Goal: Use online tool/utility: Utilize a website feature to perform a specific function

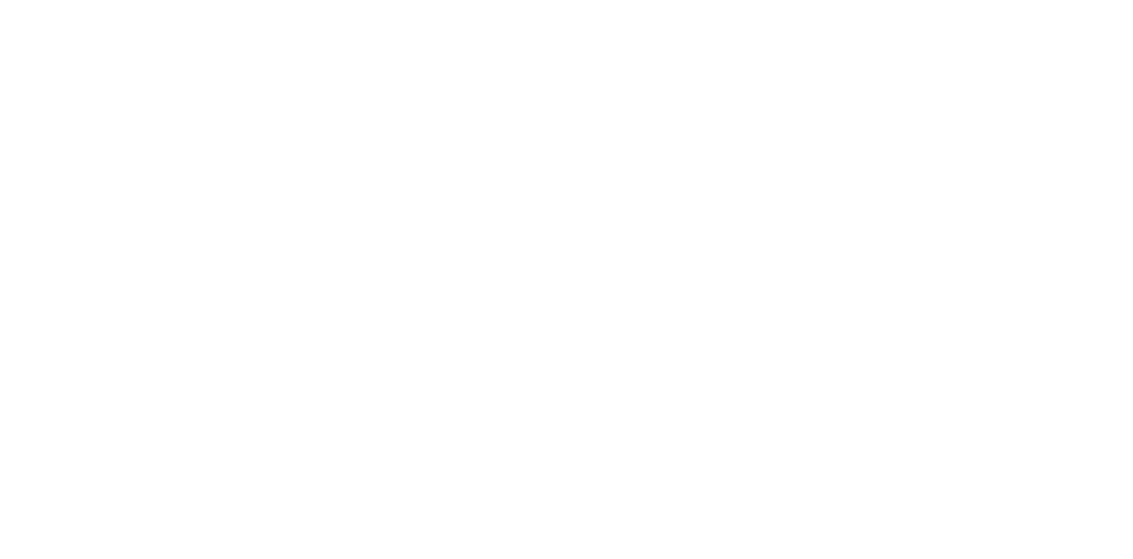
click at [38, 32] on icon at bounding box center [34, 361] width 55 height 708
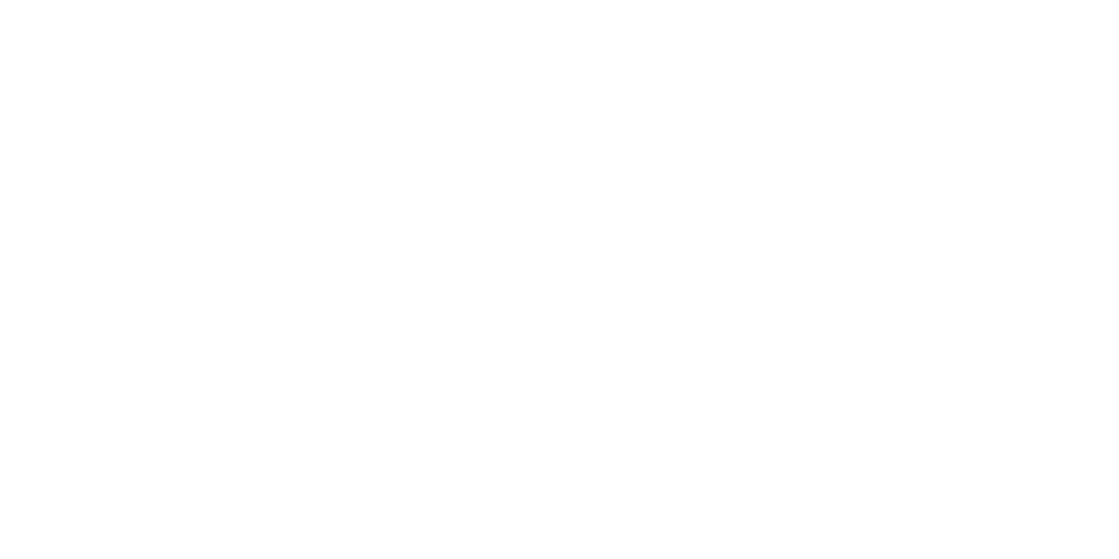
scroll to position [88, 0]
